Goal: Task Accomplishment & Management: Manage account settings

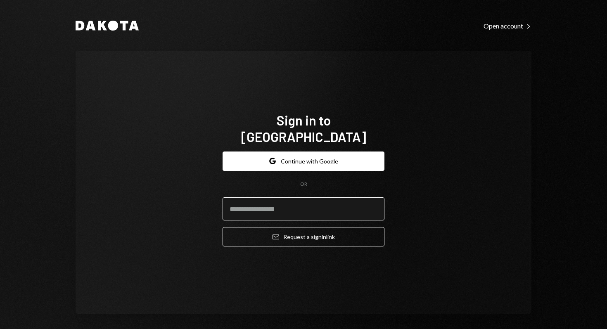
click at [289, 197] on input "email" at bounding box center [303, 208] width 162 height 23
click at [214, 229] on div "Sign in to Dakota Google Continue with Google OR Email Request a sign in link" at bounding box center [304, 183] width 182 height 208
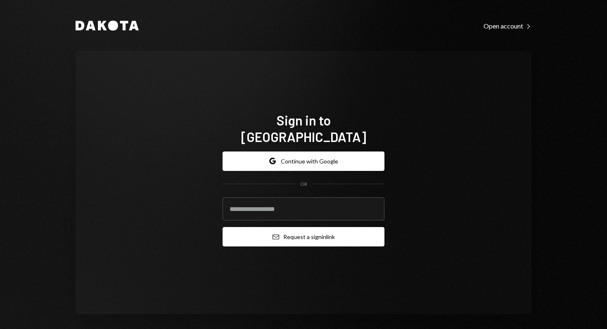
click at [248, 229] on button "Email Request a sign in link" at bounding box center [303, 236] width 162 height 19
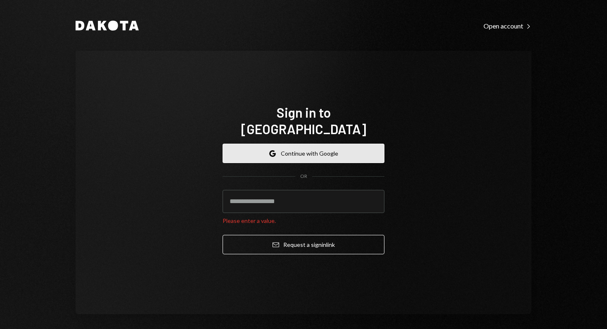
click at [293, 147] on button "Google Continue with Google" at bounding box center [303, 153] width 162 height 19
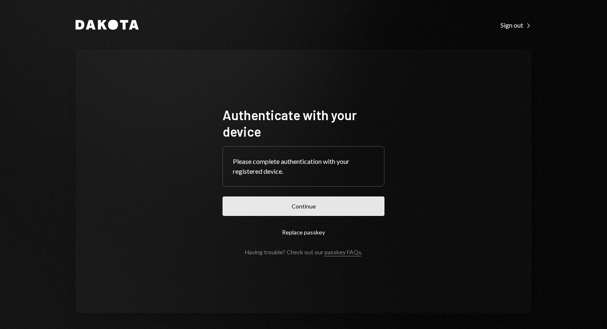
click at [272, 211] on button "Continue" at bounding box center [303, 205] width 162 height 19
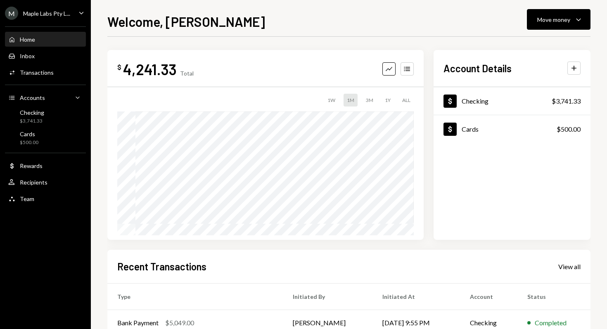
click at [77, 14] on icon "Caret Down" at bounding box center [81, 12] width 9 height 9
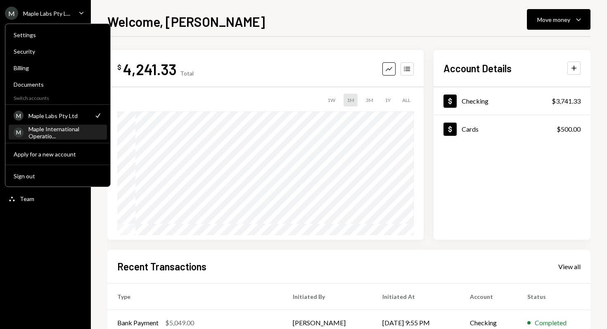
click at [54, 128] on div "Maple International Operatio..." at bounding box center [64, 132] width 73 height 14
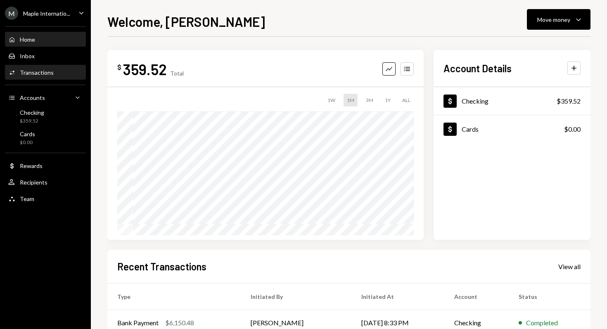
click at [41, 73] on div "Transactions" at bounding box center [37, 72] width 34 height 7
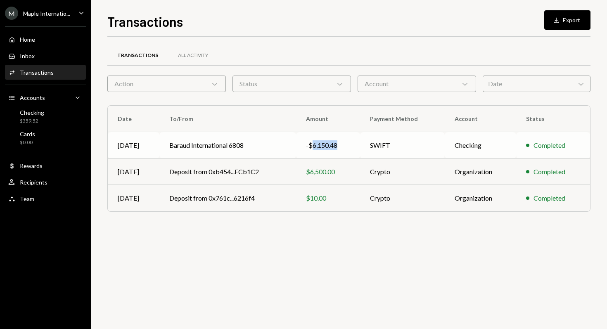
drag, startPoint x: 312, startPoint y: 146, endPoint x: 338, endPoint y: 147, distance: 26.0
click at [338, 147] on div "-$6,150.48" at bounding box center [328, 145] width 44 height 10
copy div "6,150.48"
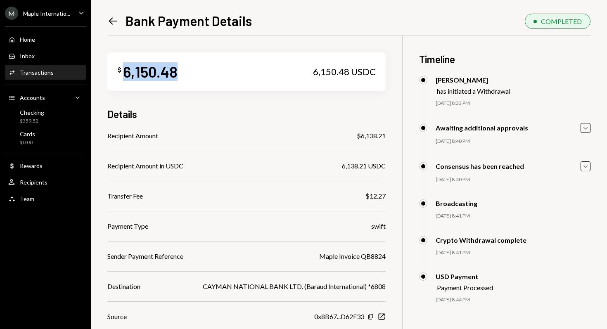
drag, startPoint x: 123, startPoint y: 73, endPoint x: 192, endPoint y: 75, distance: 68.1
click at [192, 75] on div "$ 6,150.48 6,150.48 USDC" at bounding box center [246, 71] width 278 height 38
copy div "6,150.48"
